Goal: Information Seeking & Learning: Learn about a topic

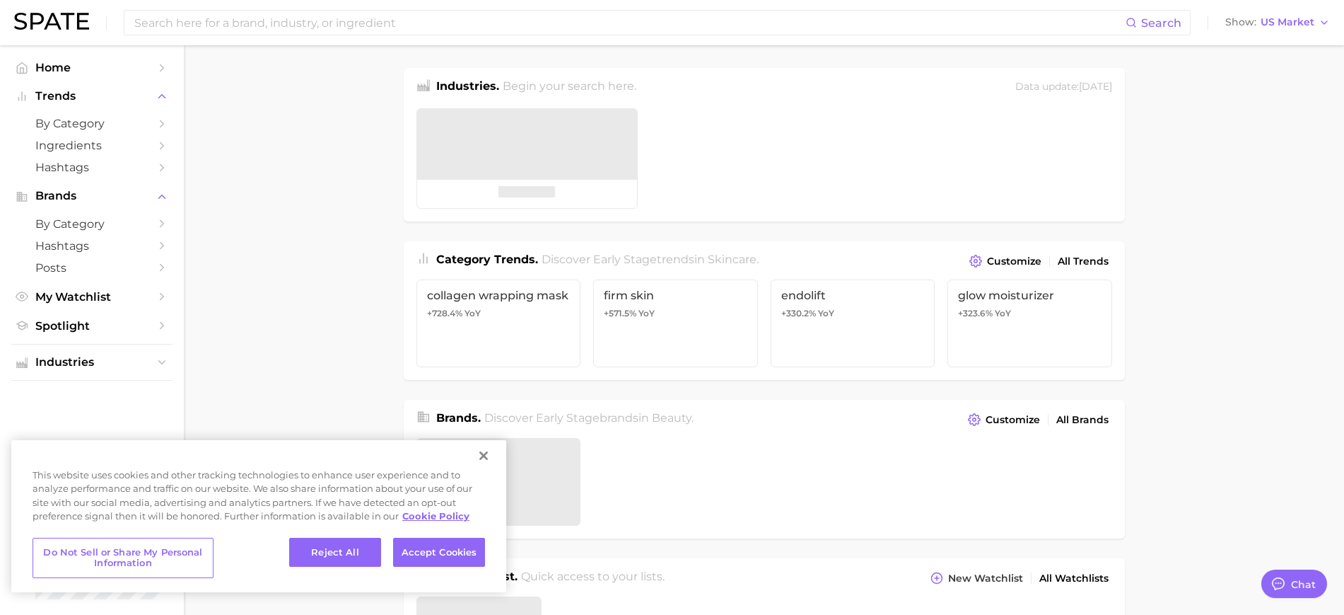
type textarea "x"
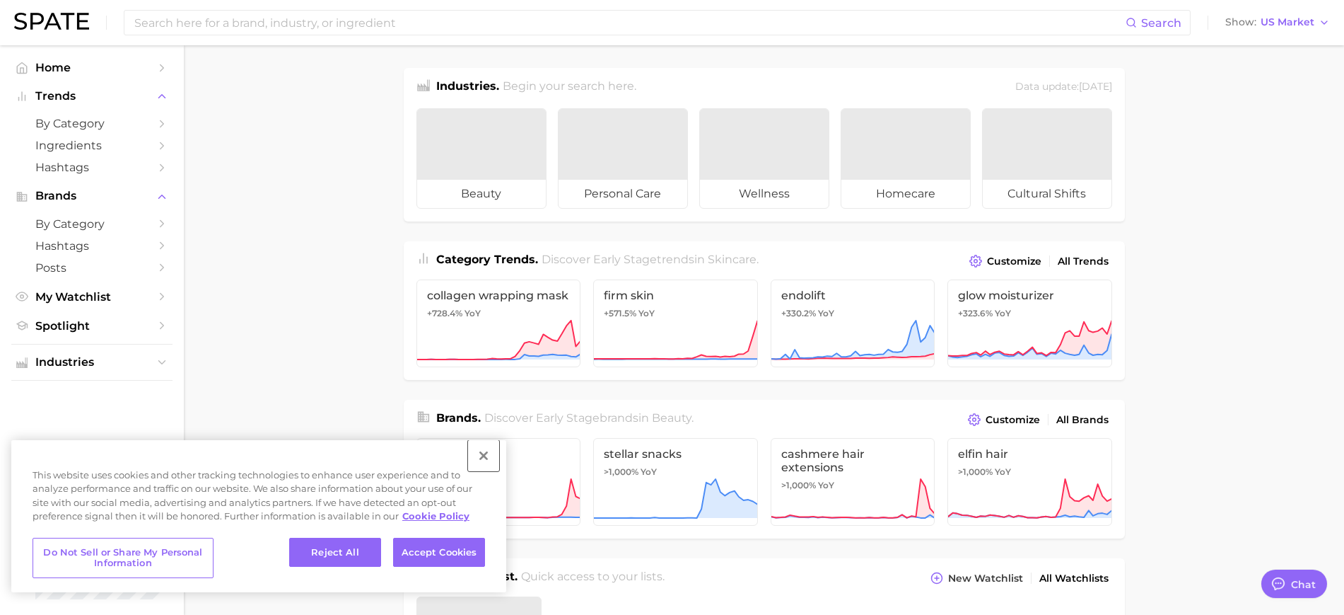
click at [482, 455] on button "Close" at bounding box center [483, 455] width 31 height 31
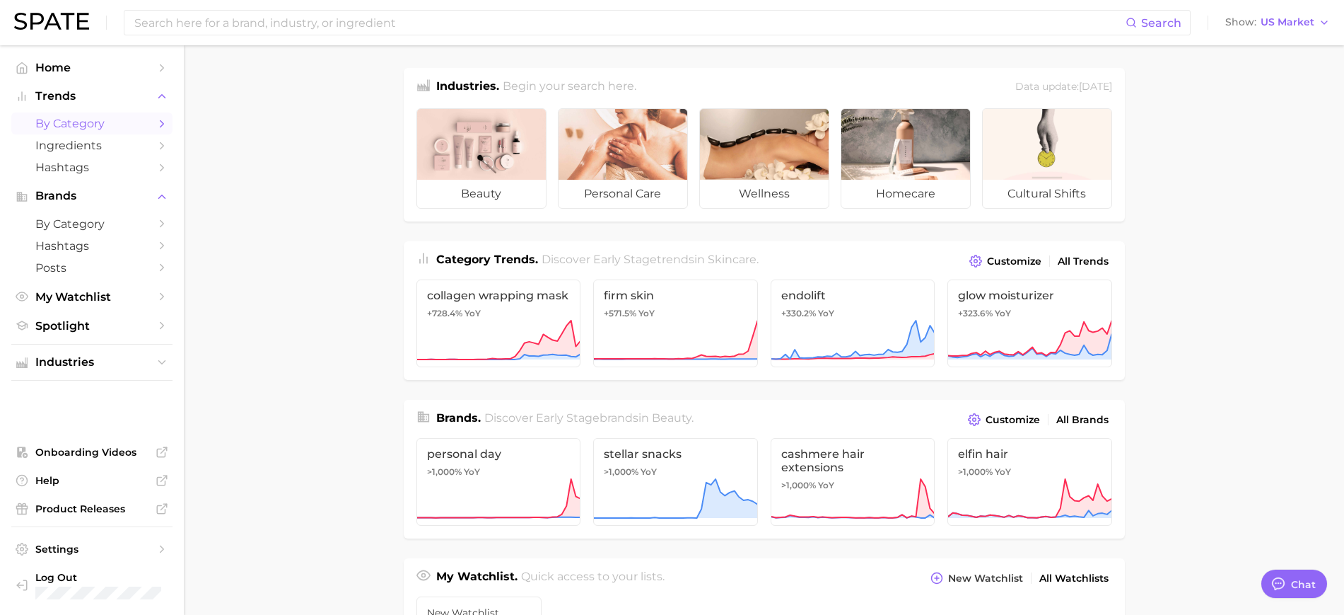
click at [83, 120] on span "by Category" at bounding box center [91, 123] width 113 height 13
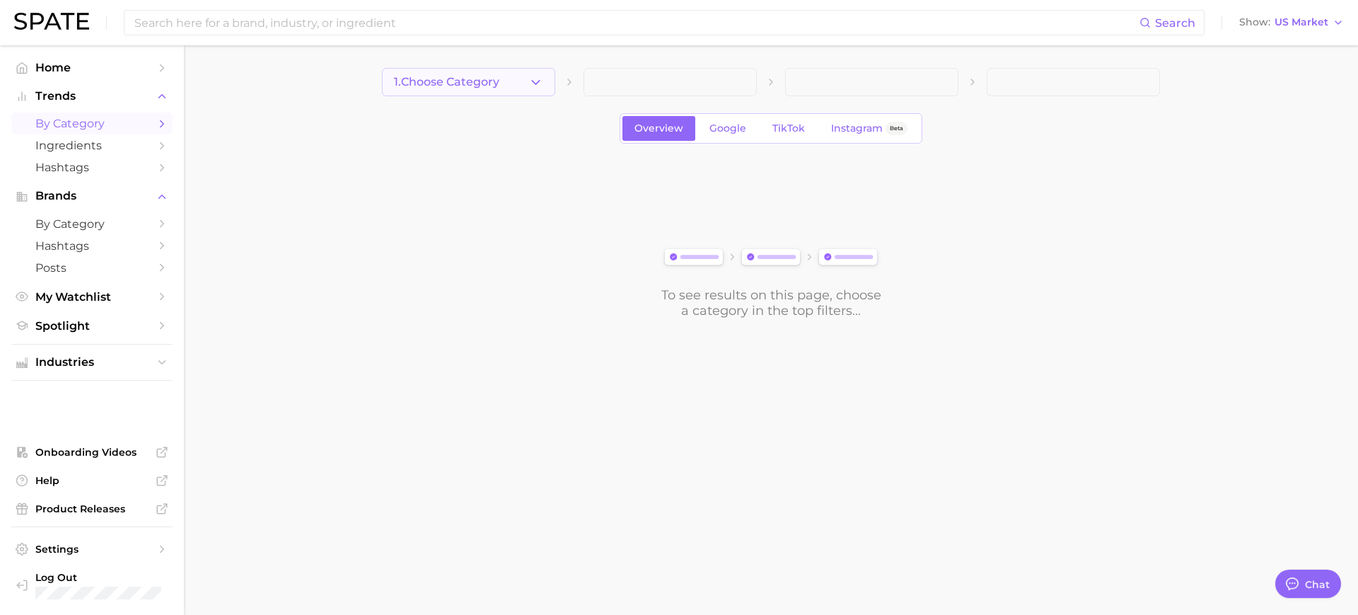
click at [526, 83] on button "1. Choose Category" at bounding box center [468, 82] width 173 height 28
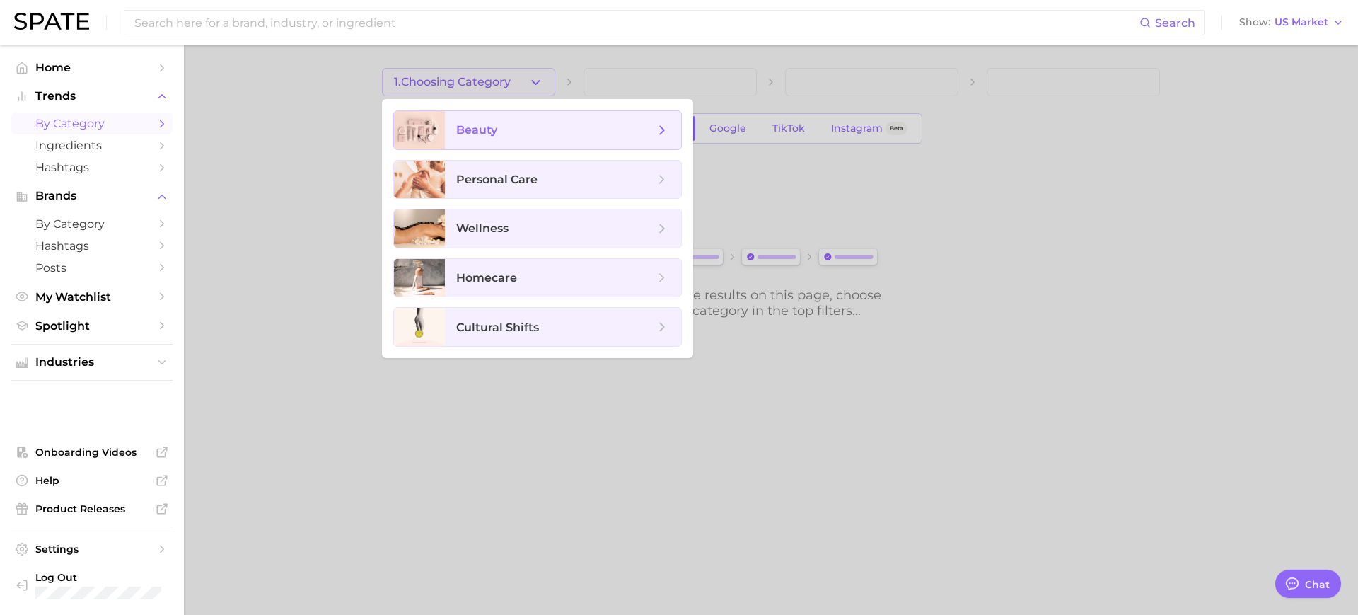
click at [661, 128] on icon at bounding box center [662, 130] width 16 height 16
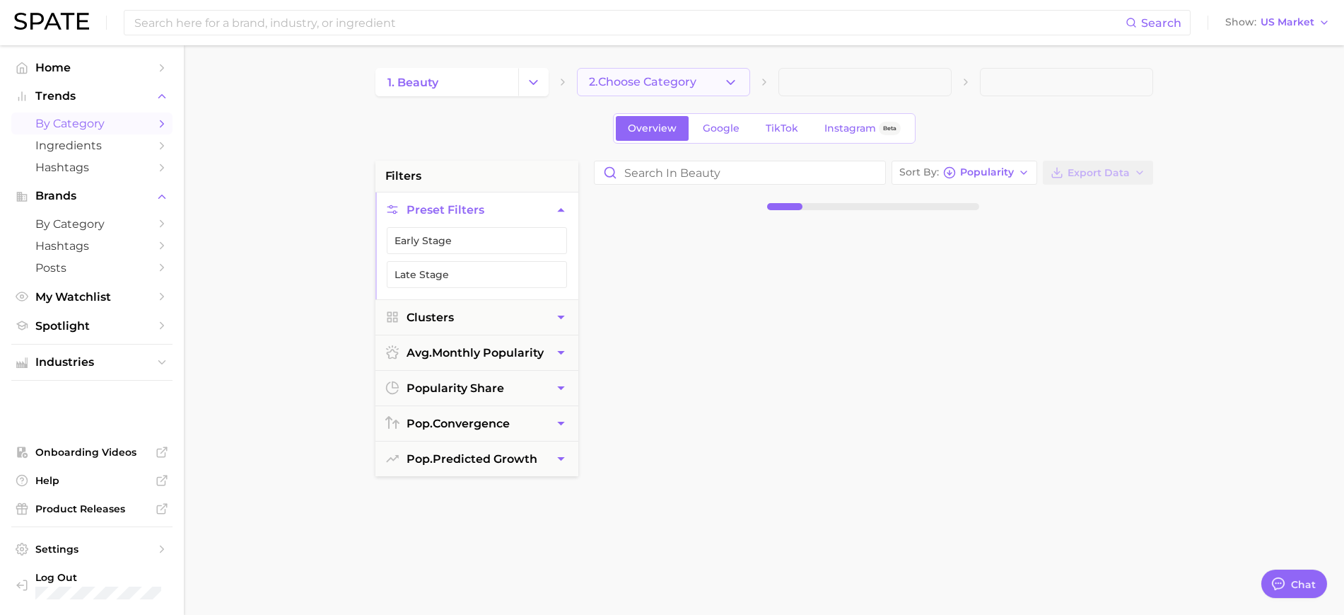
click at [627, 78] on span "2. Choose Category" at bounding box center [642, 82] width 107 height 13
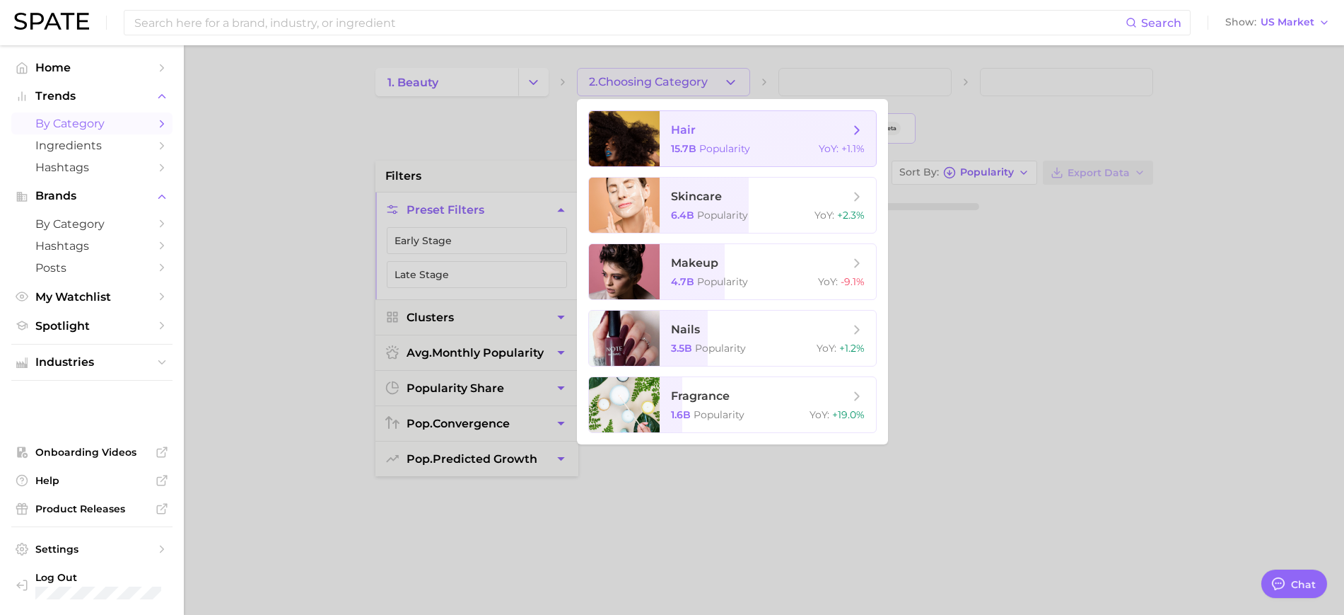
click at [648, 122] on div at bounding box center [624, 138] width 71 height 55
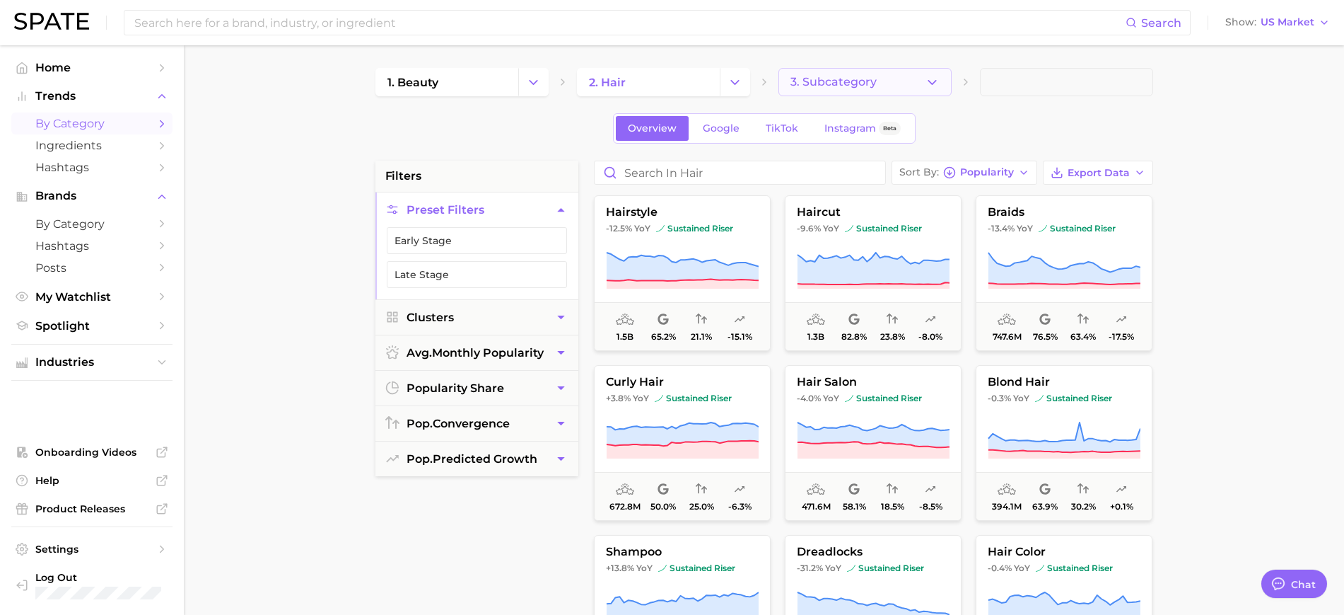
click at [859, 83] on span "3. Subcategory" at bounding box center [834, 82] width 86 height 13
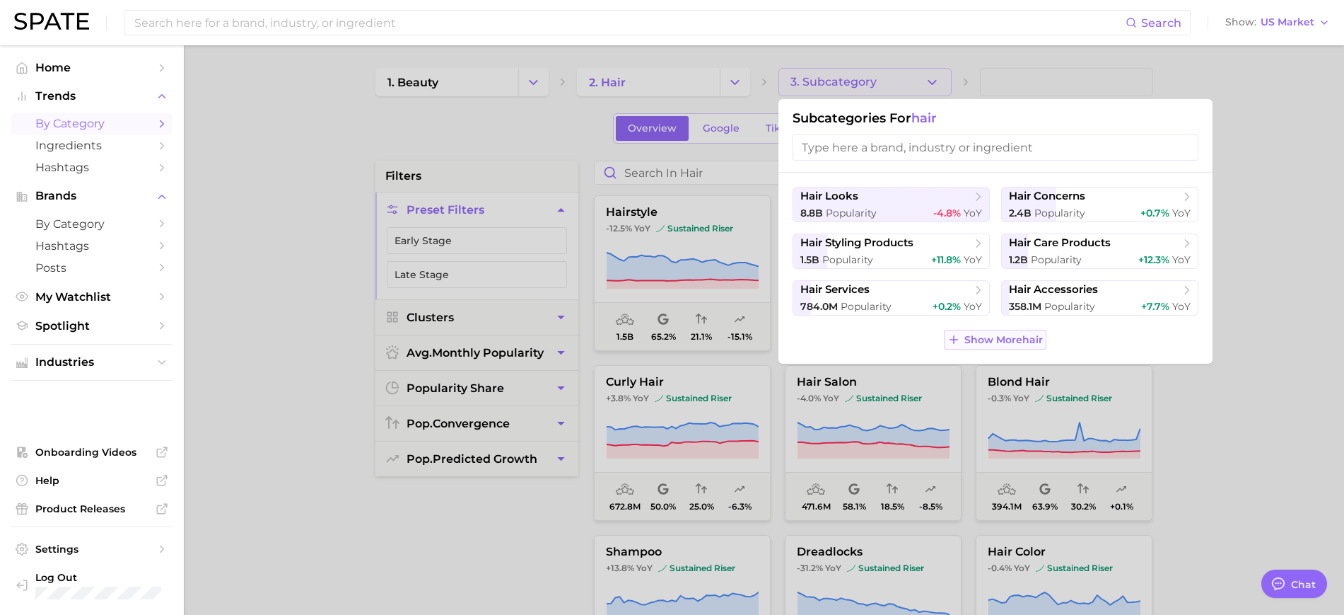
click at [987, 342] on span "Show More hair" at bounding box center [1004, 340] width 78 height 12
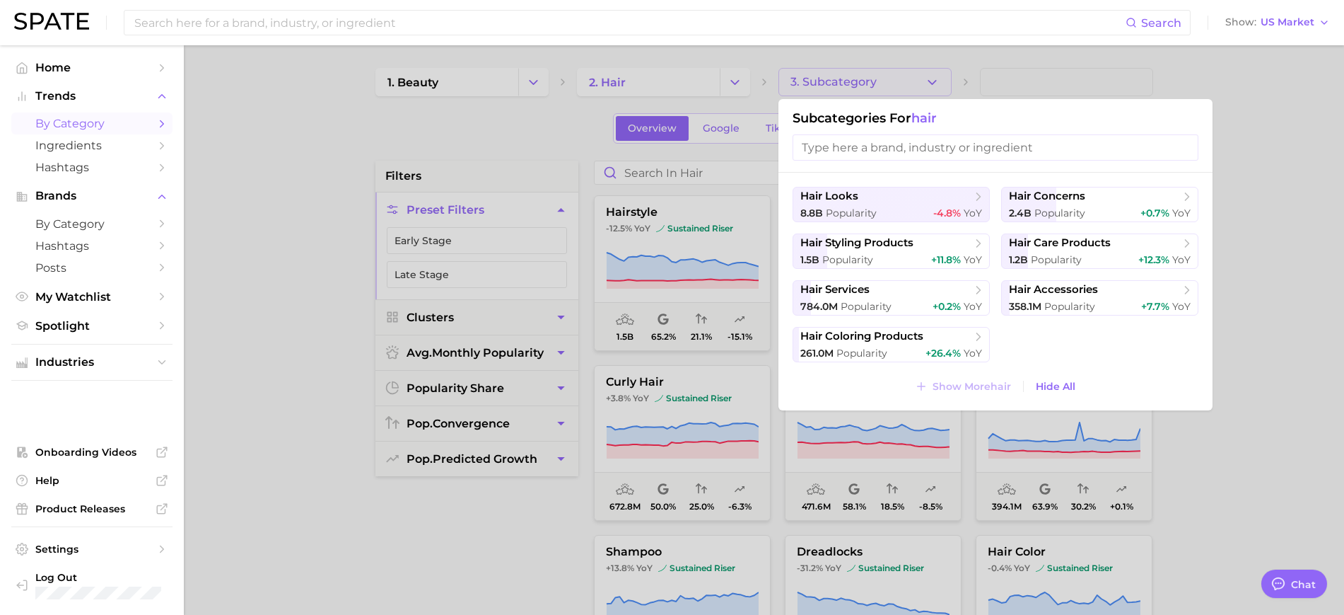
click at [881, 152] on input "search" at bounding box center [996, 147] width 406 height 26
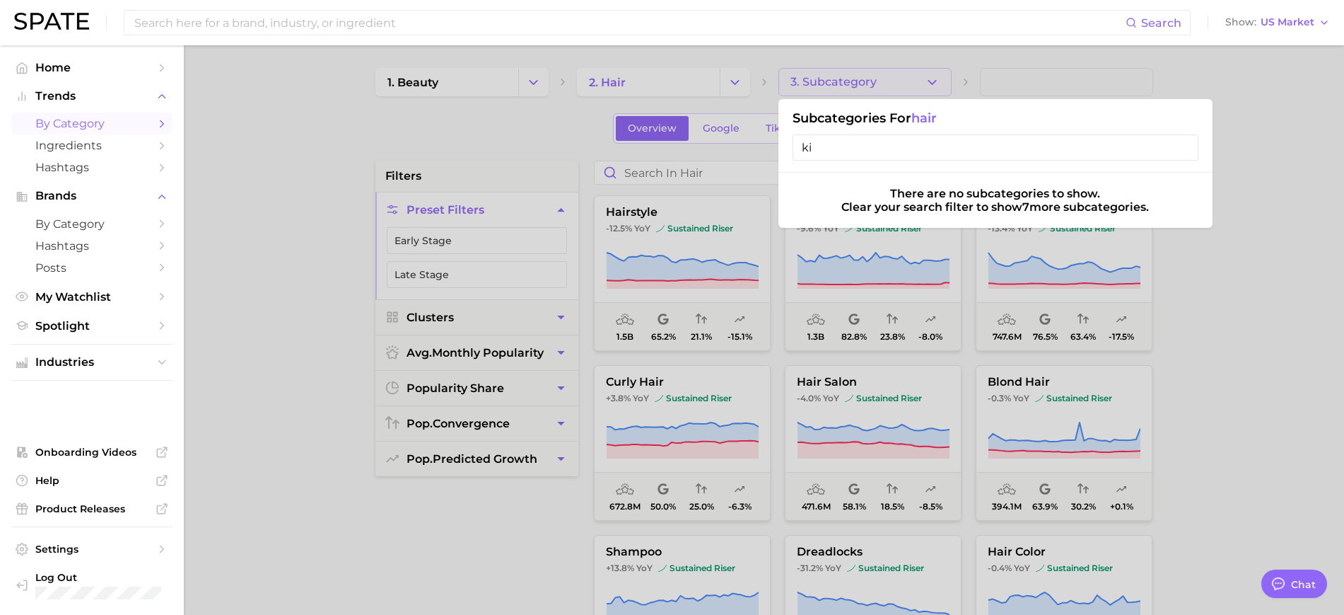
type input "k"
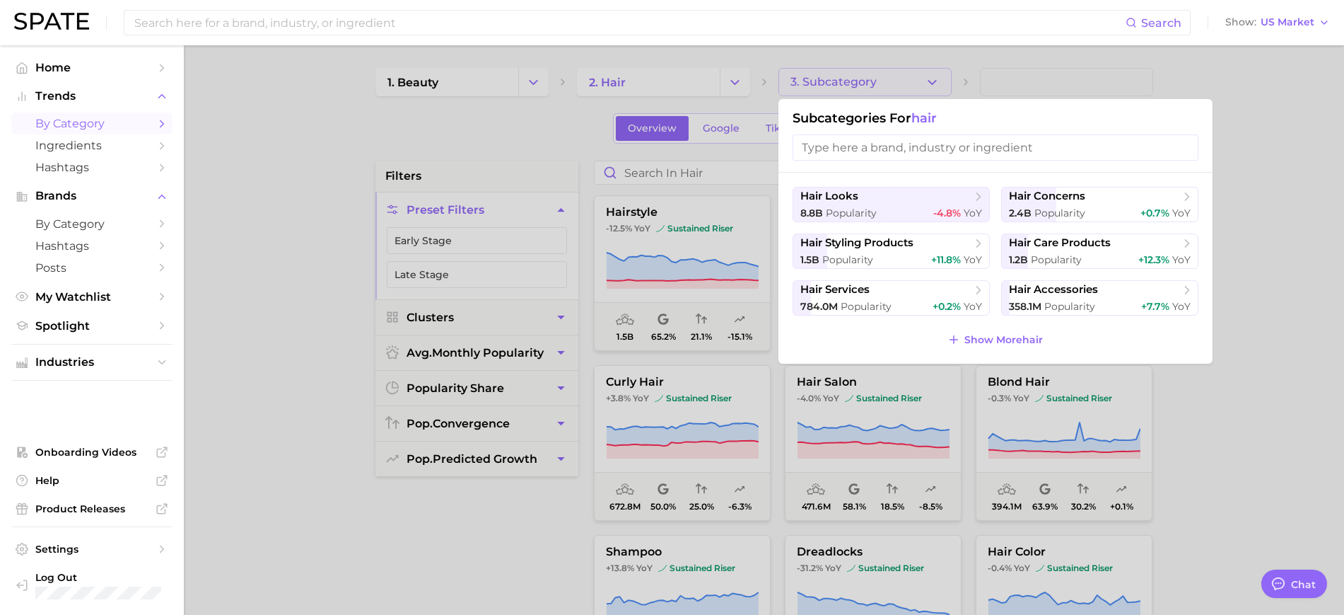
click at [520, 117] on div at bounding box center [672, 307] width 1344 height 615
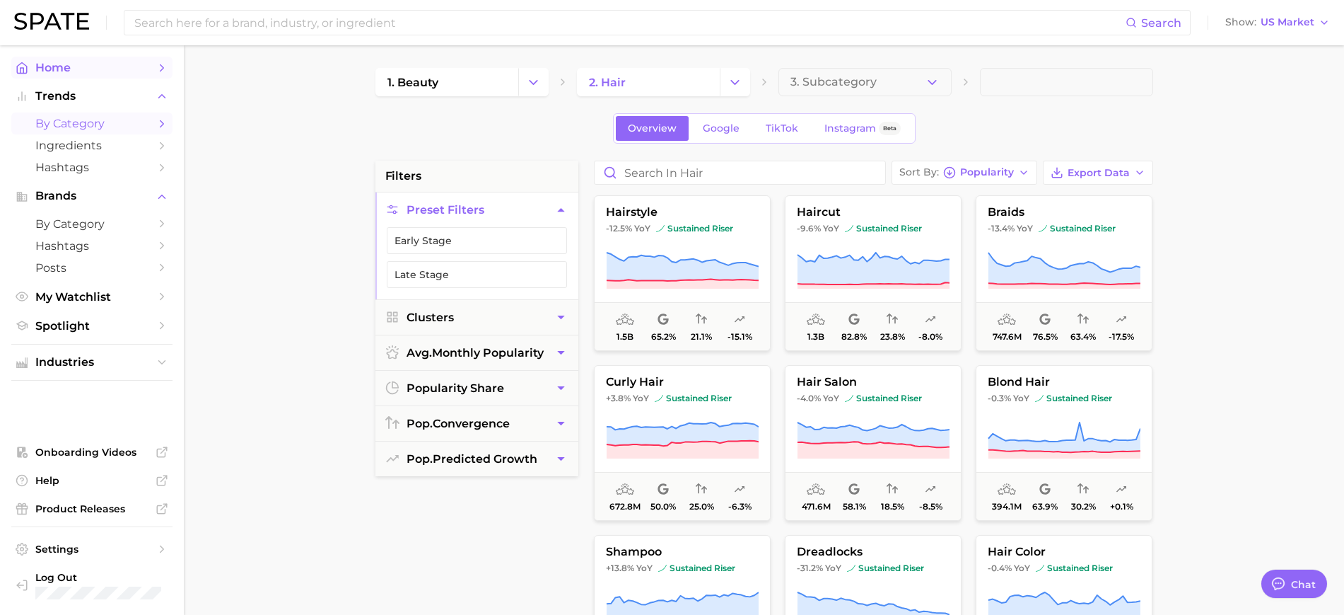
click at [66, 62] on span "Home" at bounding box center [91, 67] width 113 height 13
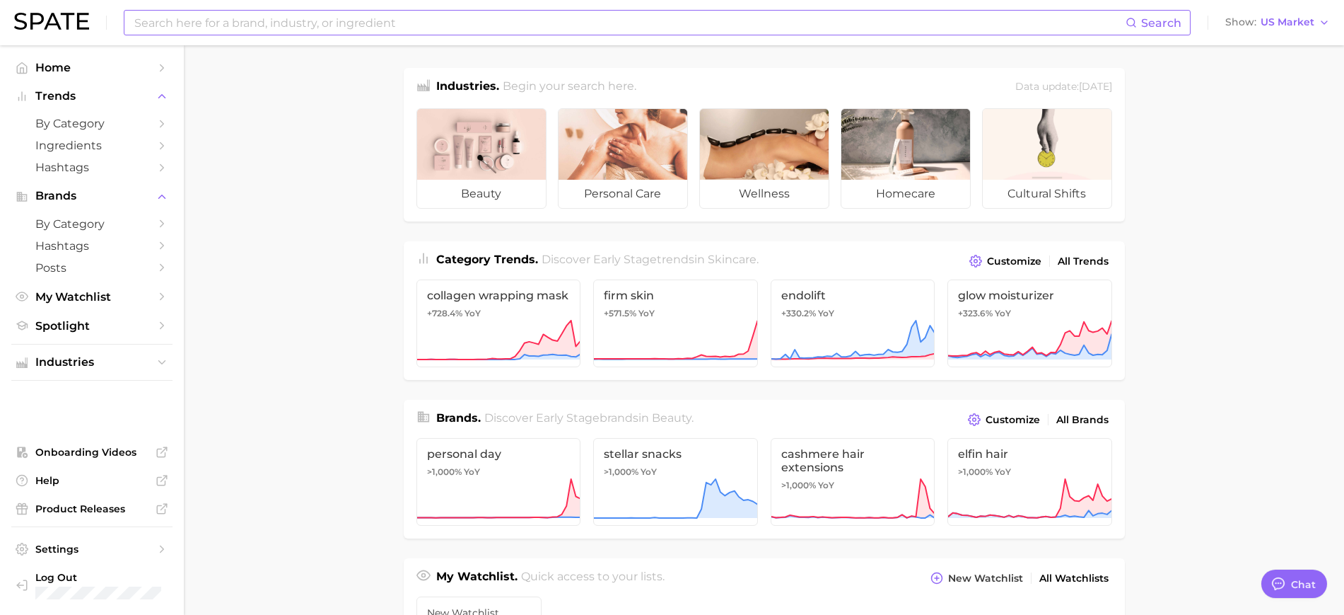
click at [354, 16] on input at bounding box center [629, 23] width 993 height 24
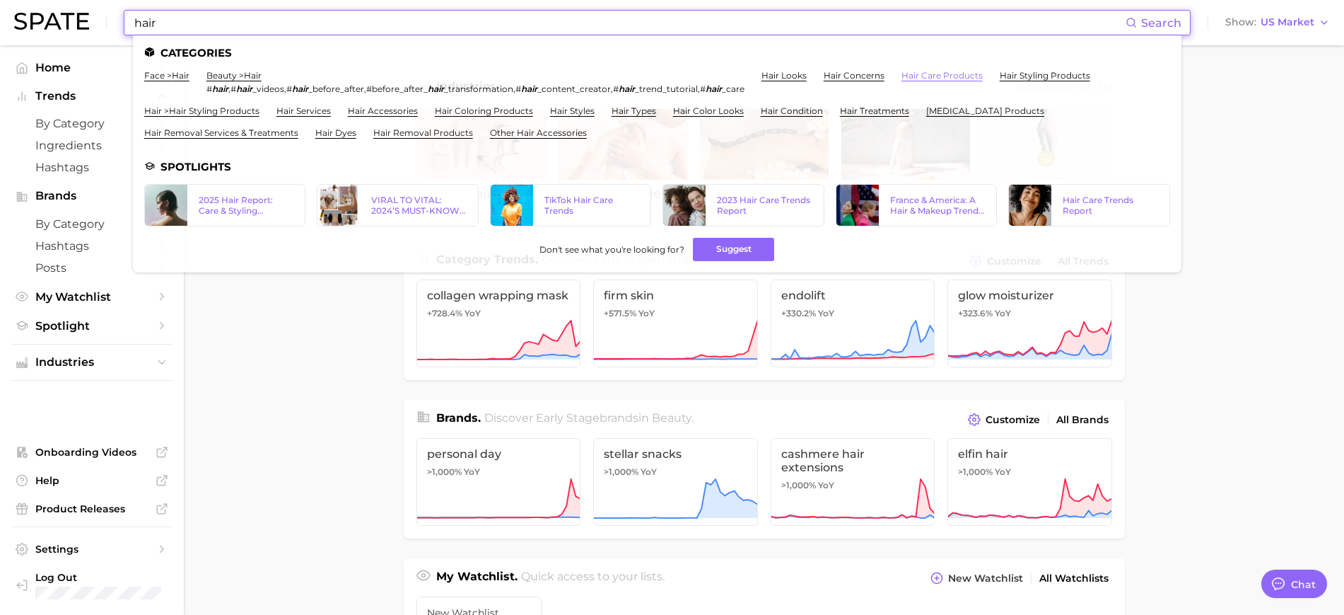
type input "hair"
click at [952, 77] on link "hair care products" at bounding box center [942, 75] width 81 height 11
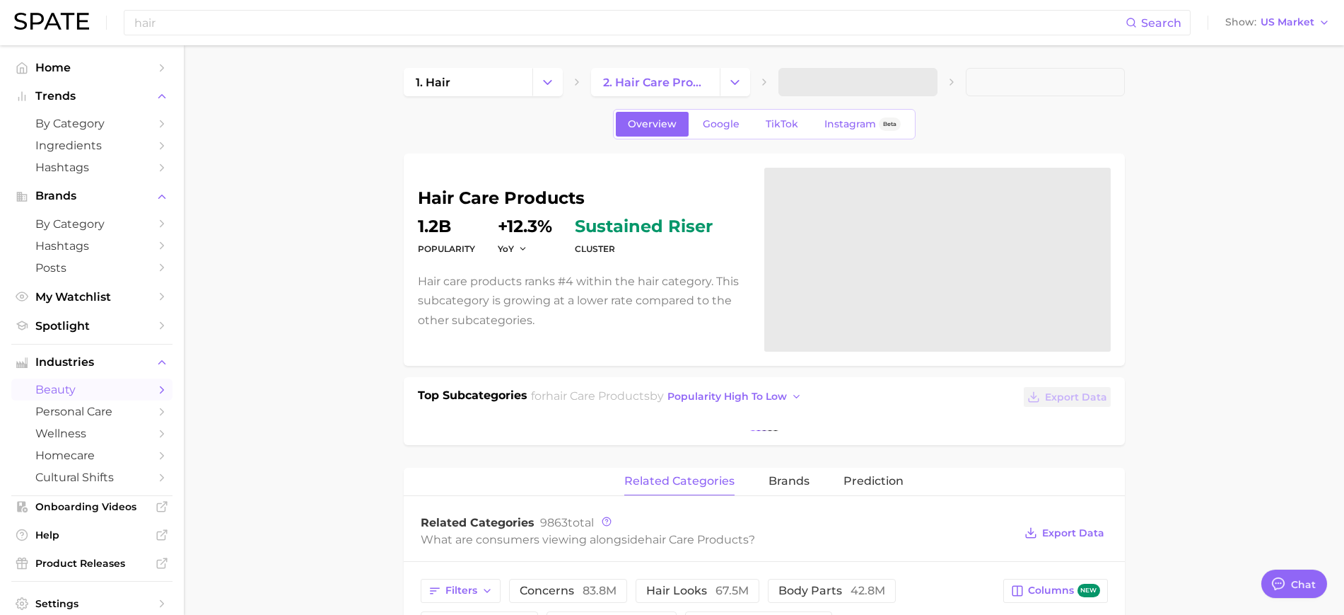
type textarea "x"
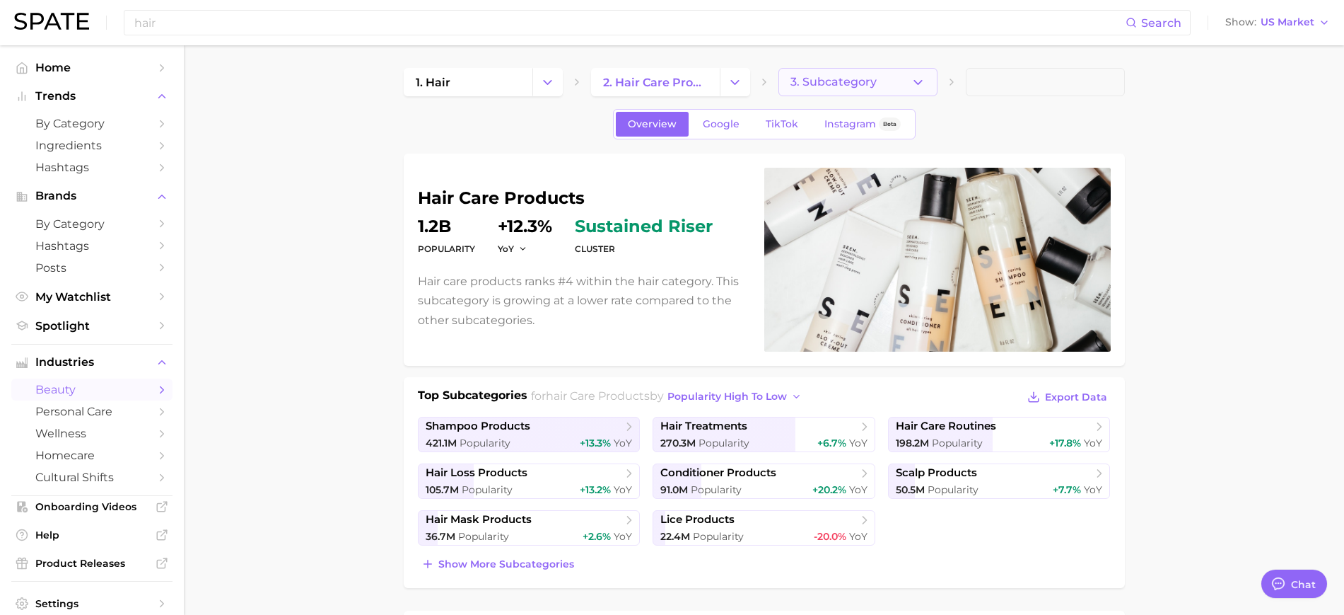
click at [843, 79] on span "3. Subcategory" at bounding box center [834, 82] width 86 height 13
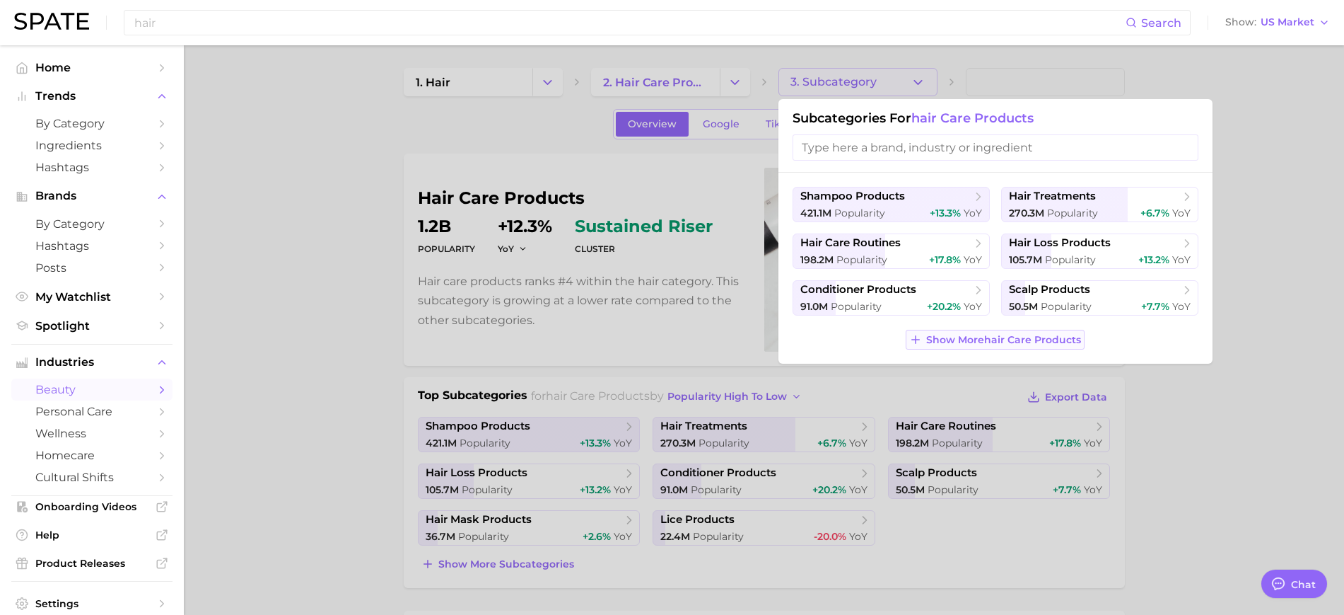
click at [985, 334] on span "Show More hair care products" at bounding box center [1003, 340] width 155 height 12
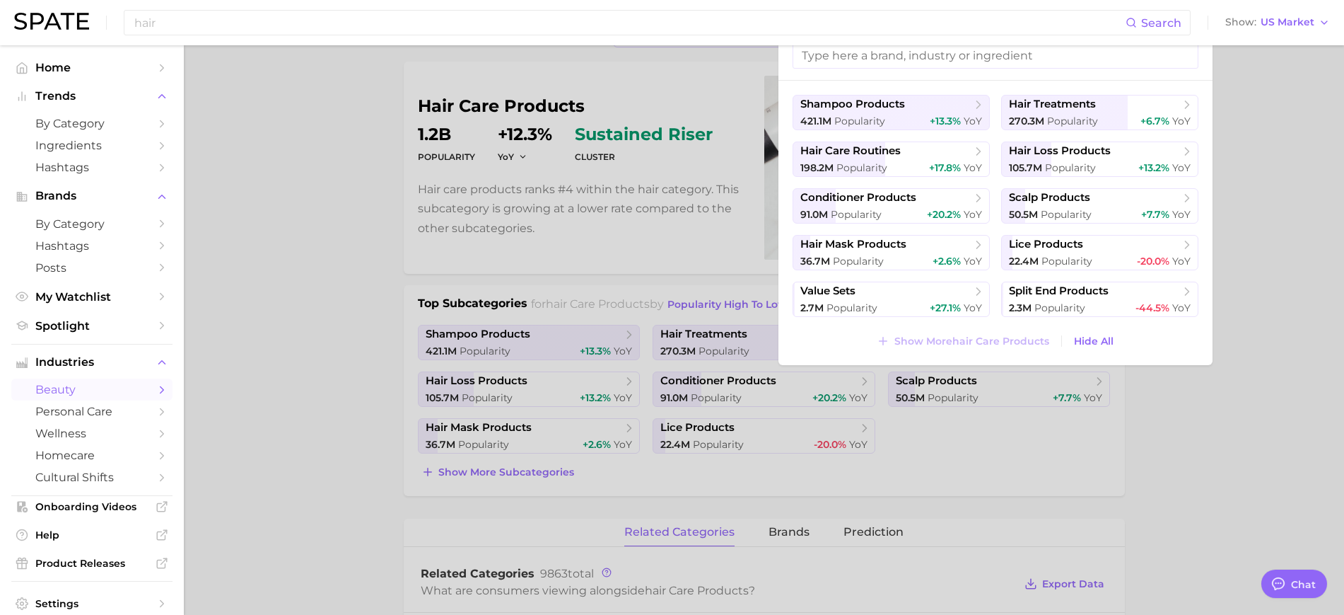
scroll to position [88, 0]
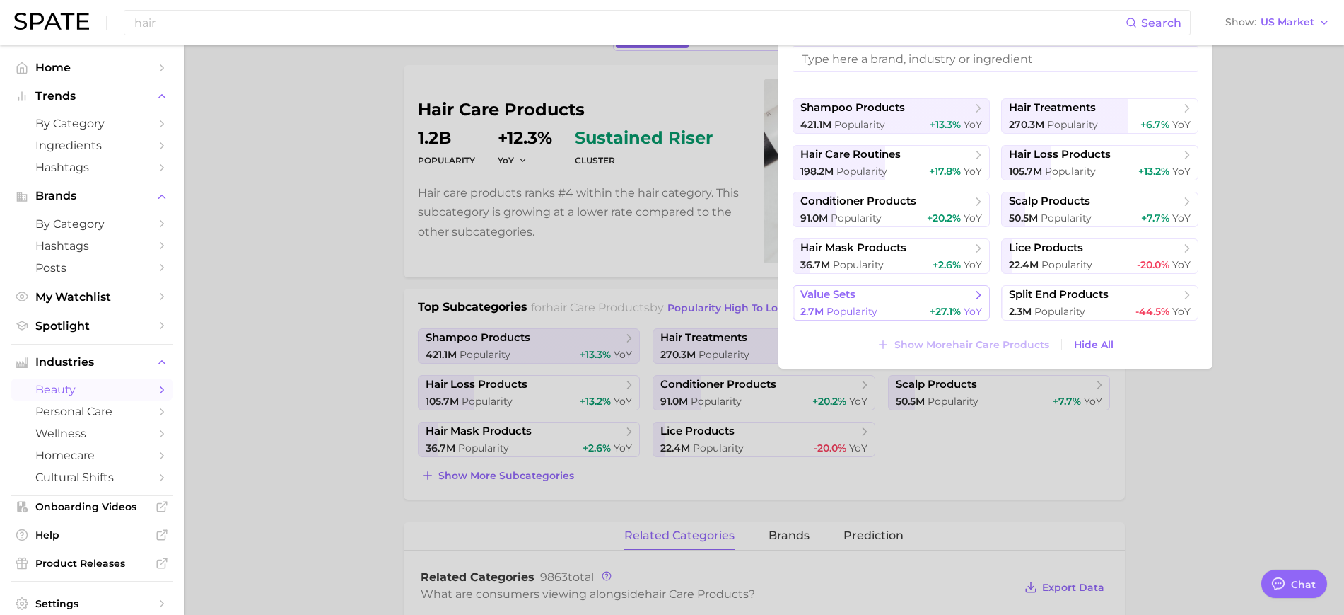
click at [883, 298] on span "value sets" at bounding box center [887, 295] width 172 height 14
